Goal: Transaction & Acquisition: Subscribe to service/newsletter

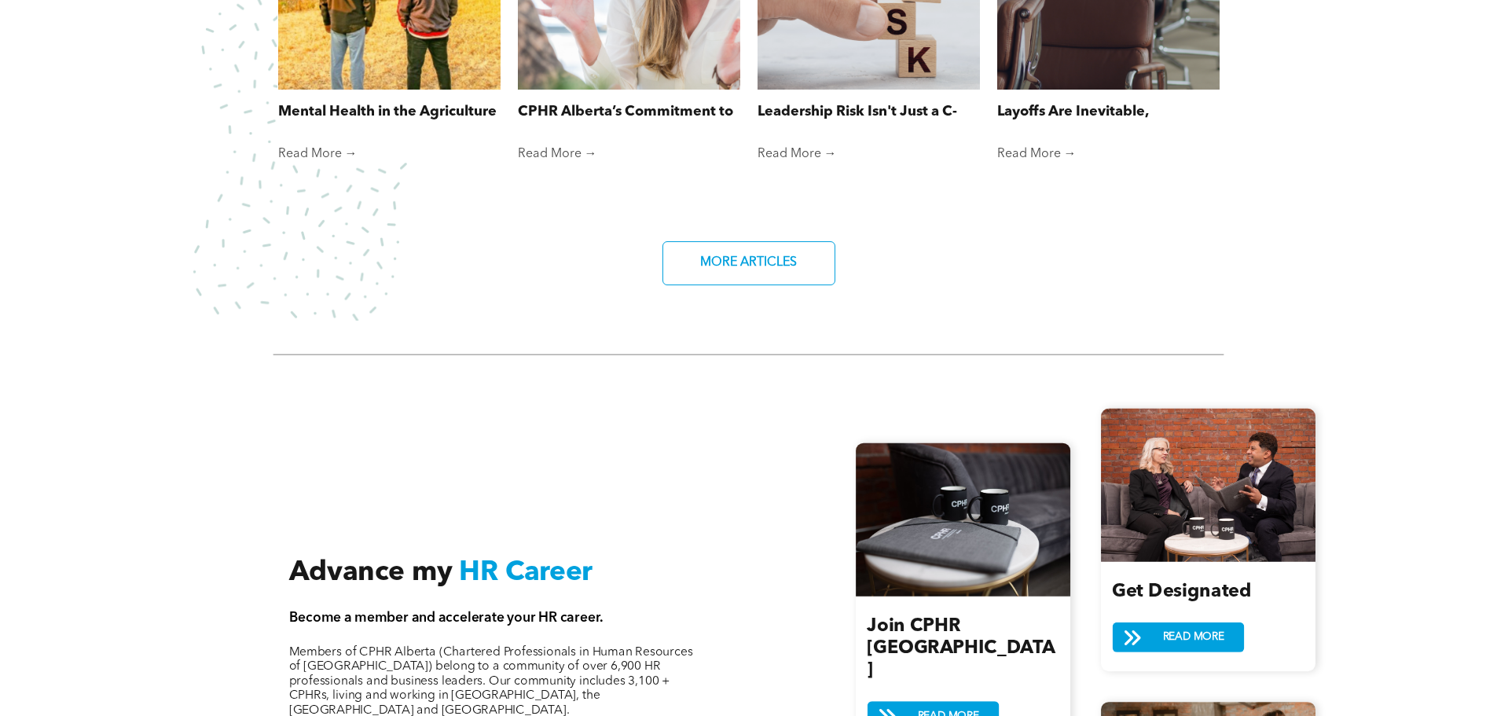
scroll to position [1729, 0]
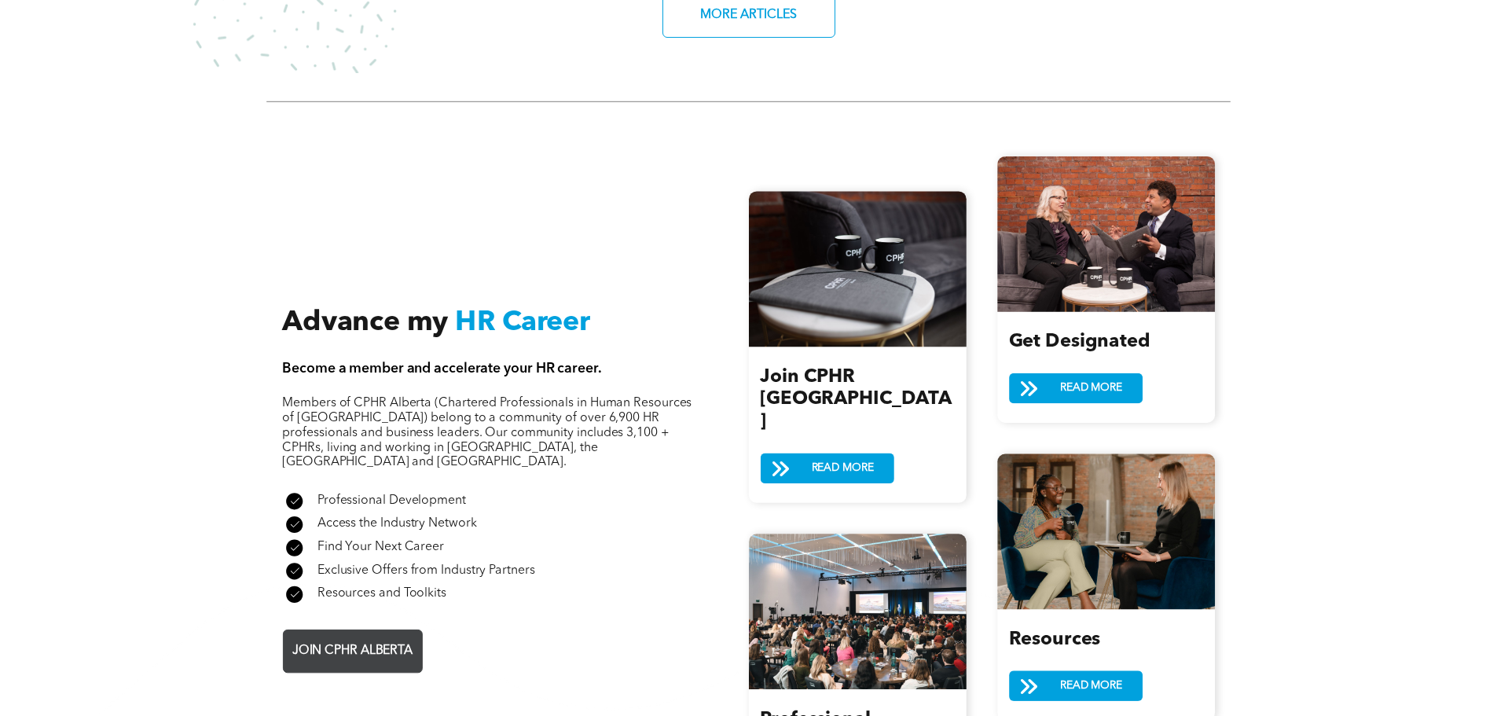
click at [362, 636] on span "JOIN CPHR ALBERTA" at bounding box center [352, 651] width 131 height 31
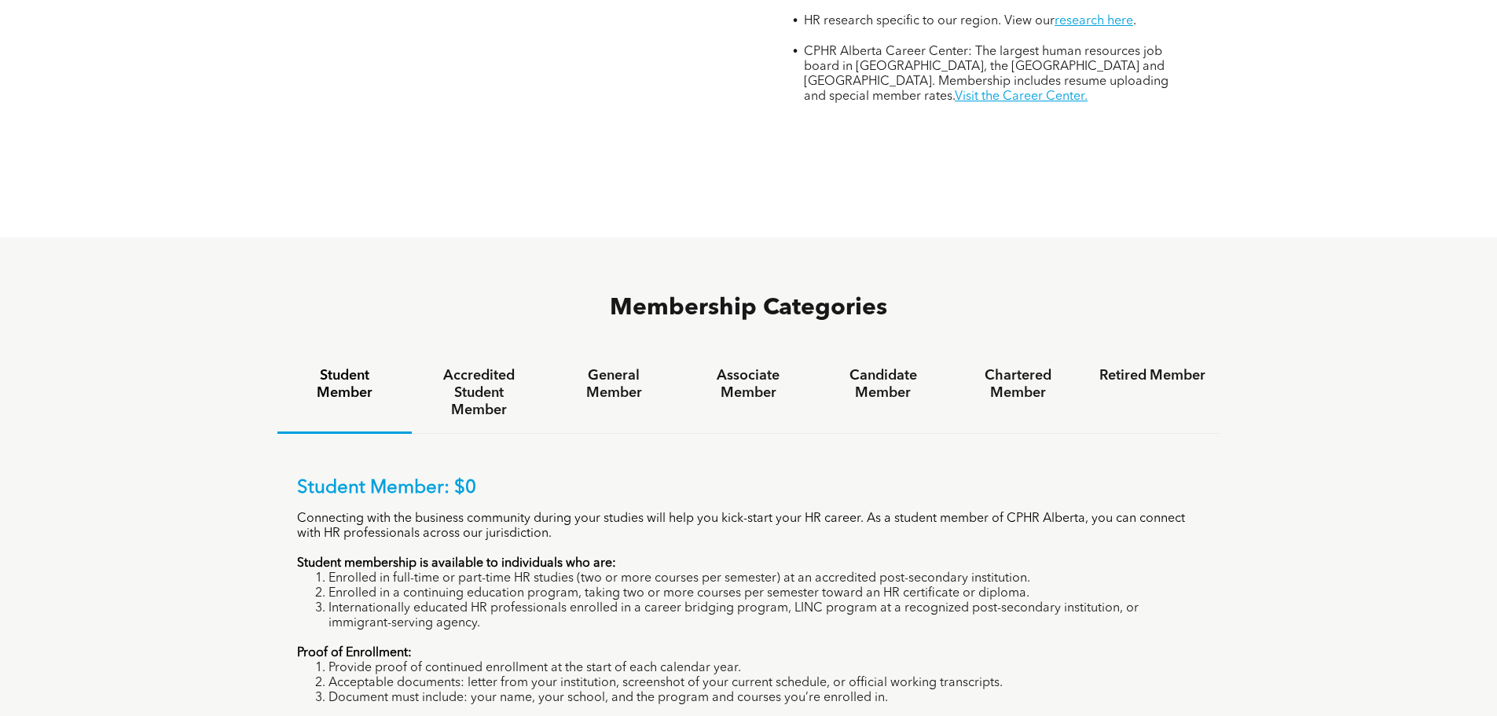
scroll to position [864, 0]
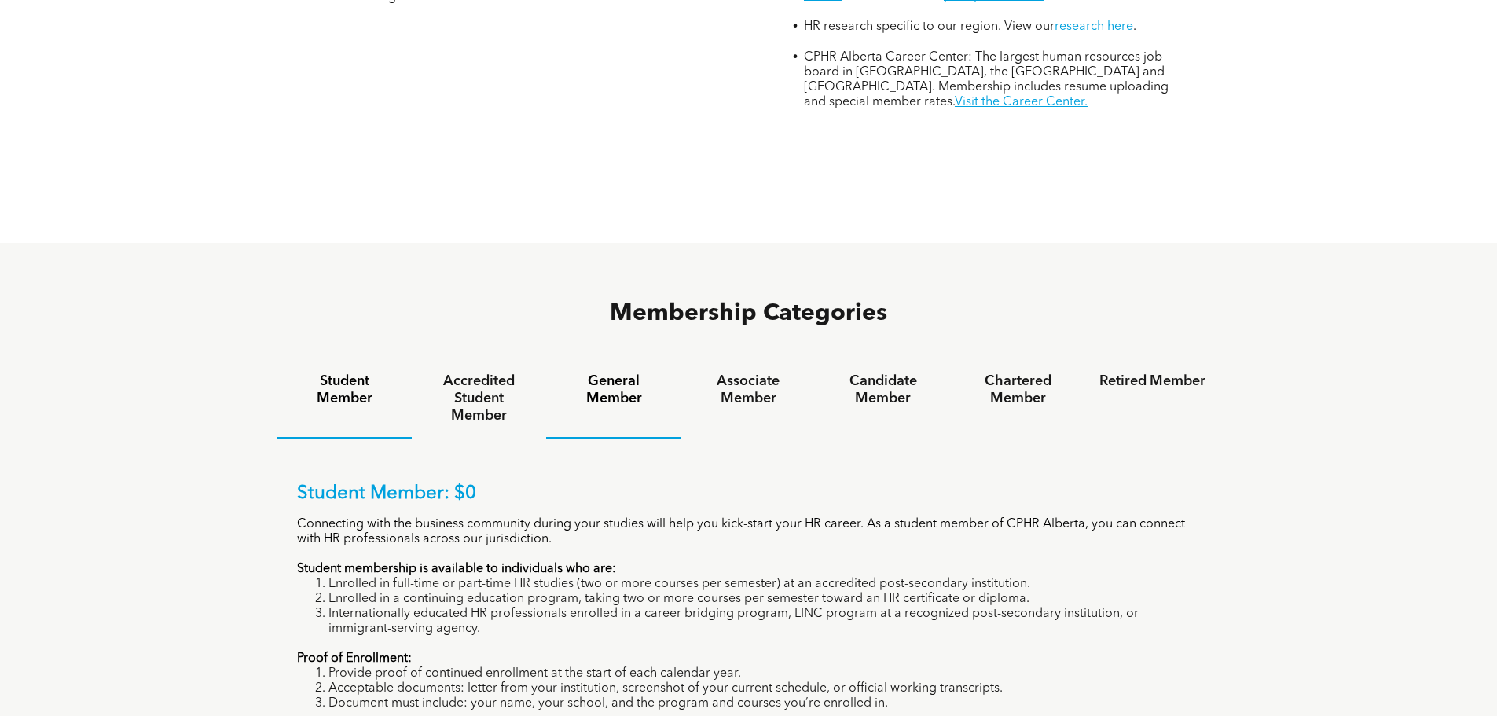
click at [611, 372] on h4 "General Member" at bounding box center [613, 389] width 106 height 35
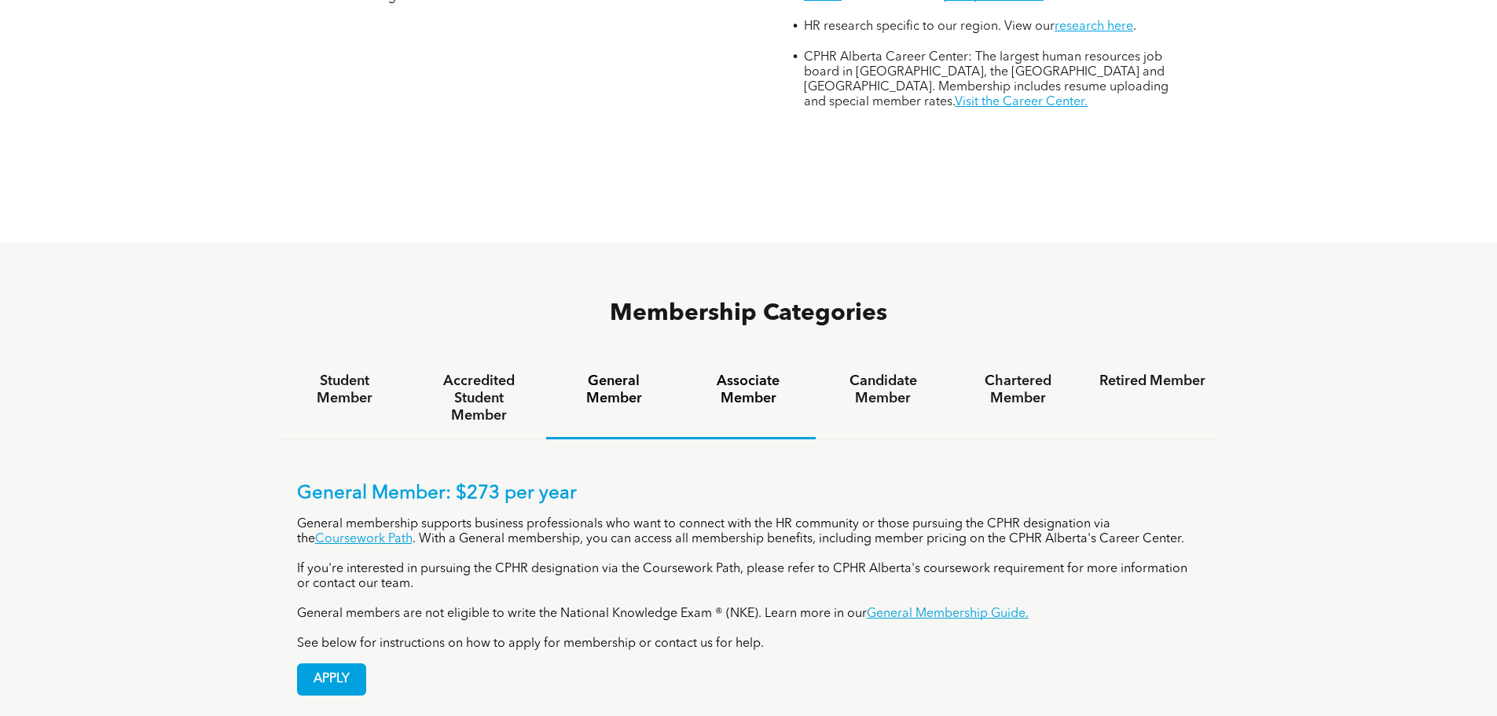
click at [744, 372] on h4 "Associate Member" at bounding box center [748, 389] width 106 height 35
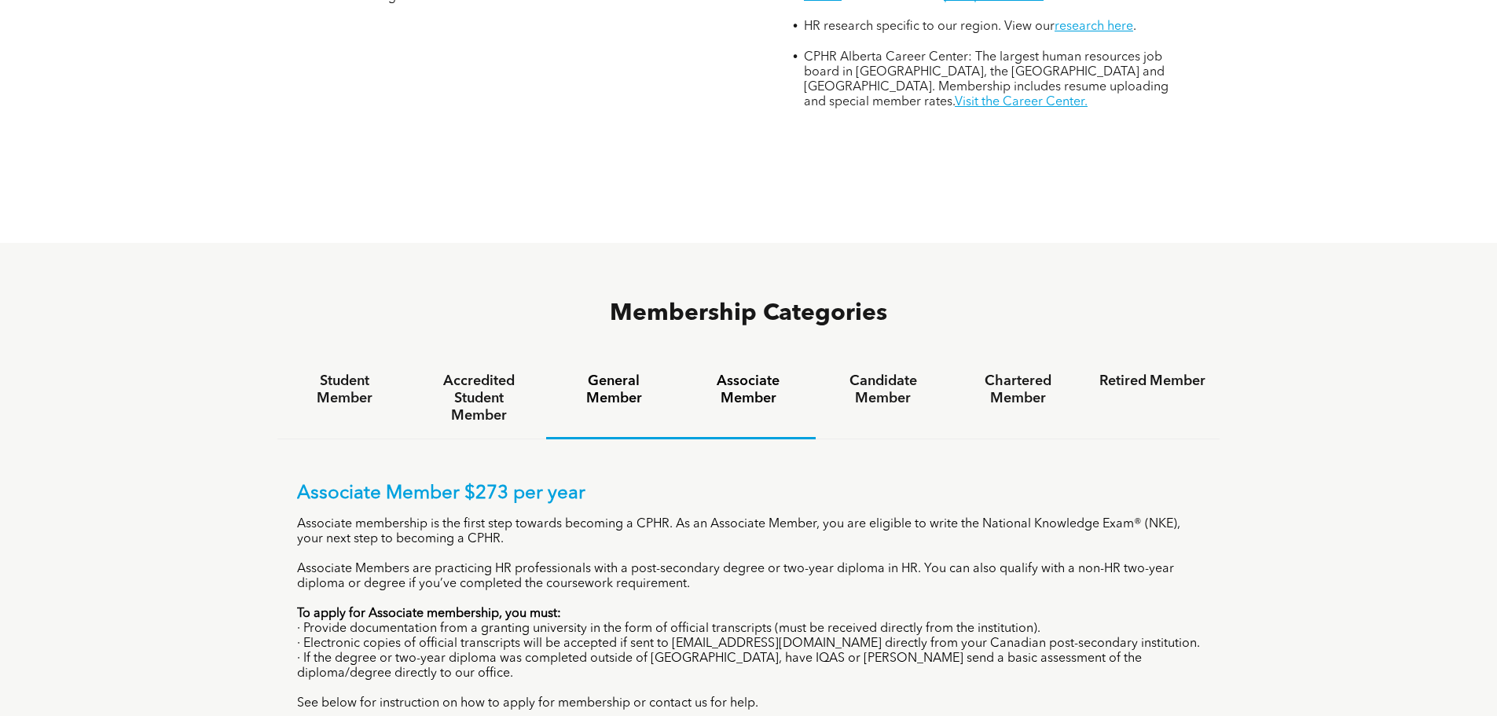
click at [615, 372] on h4 "General Member" at bounding box center [613, 389] width 106 height 35
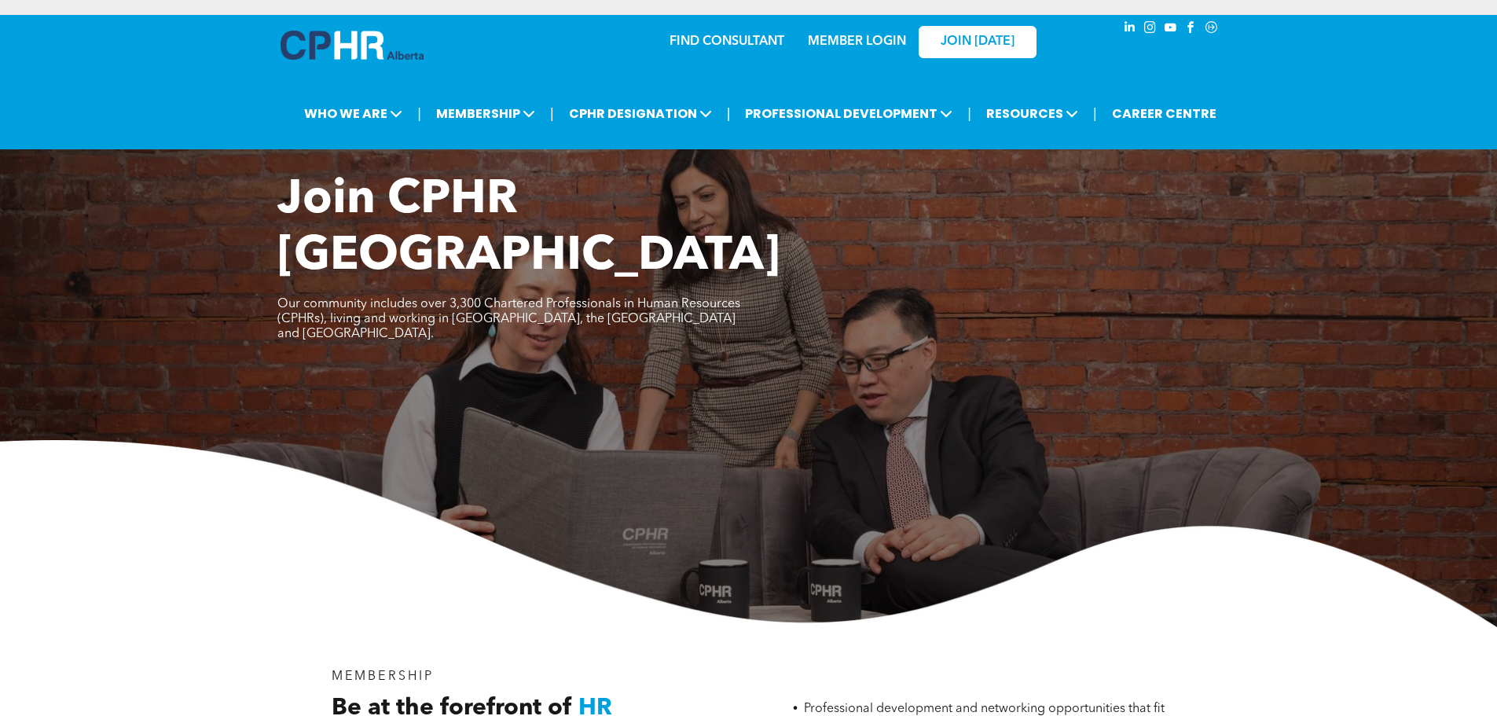
scroll to position [0, 0]
